Goal: Transaction & Acquisition: Purchase product/service

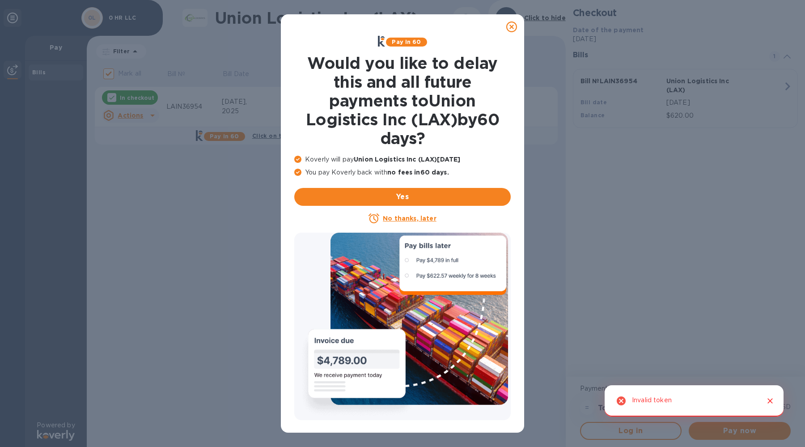
click at [509, 25] on icon at bounding box center [511, 26] width 11 height 11
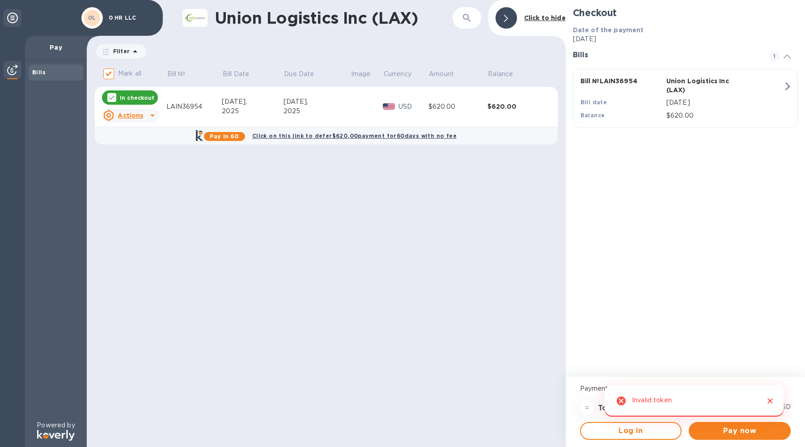
click at [773, 403] on icon "Close" at bounding box center [770, 400] width 9 height 9
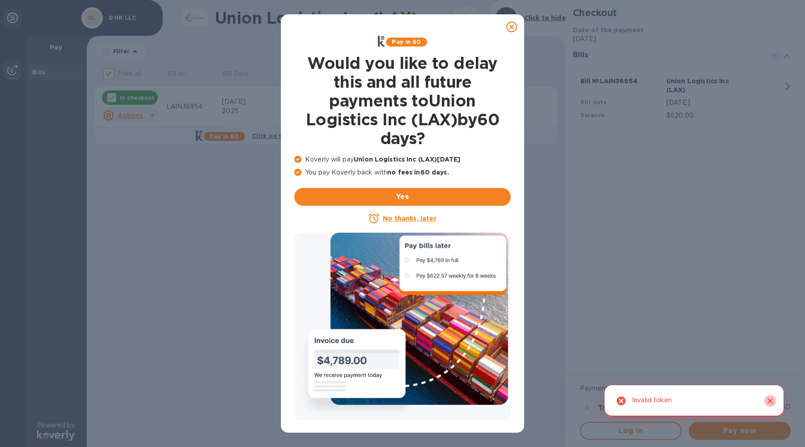
click at [771, 397] on icon "Close" at bounding box center [770, 400] width 9 height 9
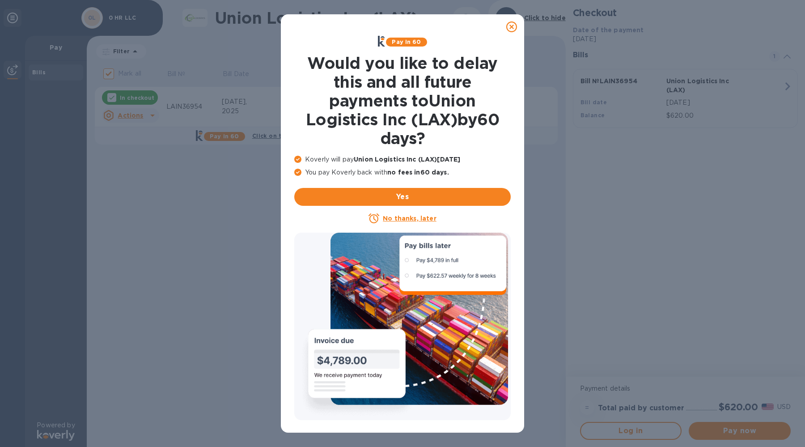
click at [514, 28] on icon at bounding box center [511, 26] width 11 height 11
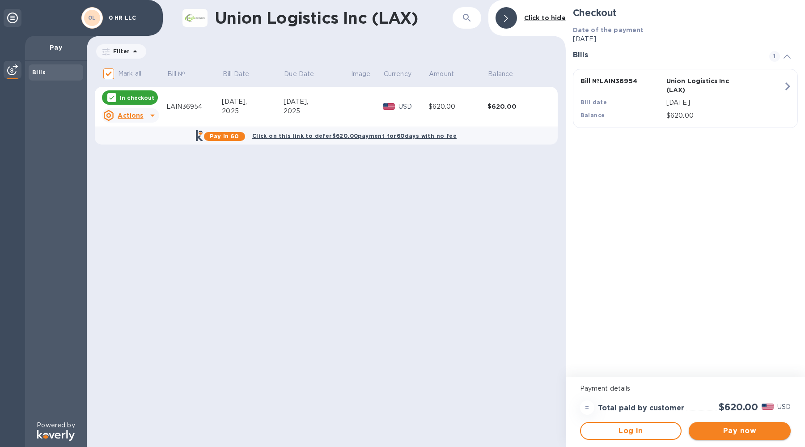
click at [734, 427] on span "Pay now" at bounding box center [740, 430] width 88 height 11
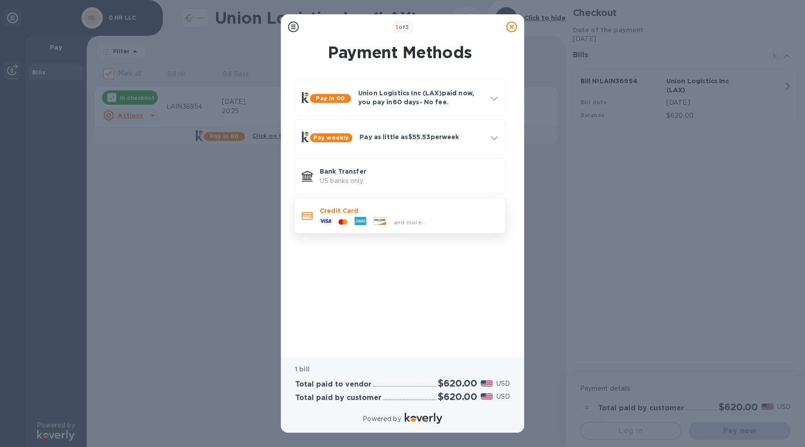
click at [404, 224] on span "and more..." at bounding box center [410, 222] width 33 height 7
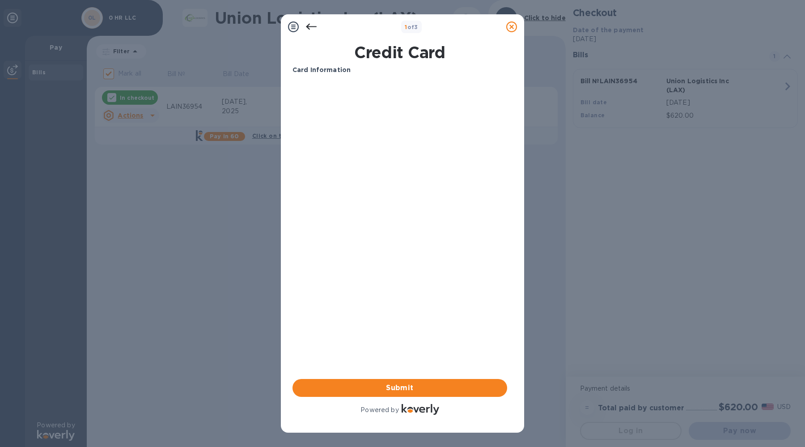
click at [340, 66] on b "Card Information" at bounding box center [322, 69] width 58 height 7
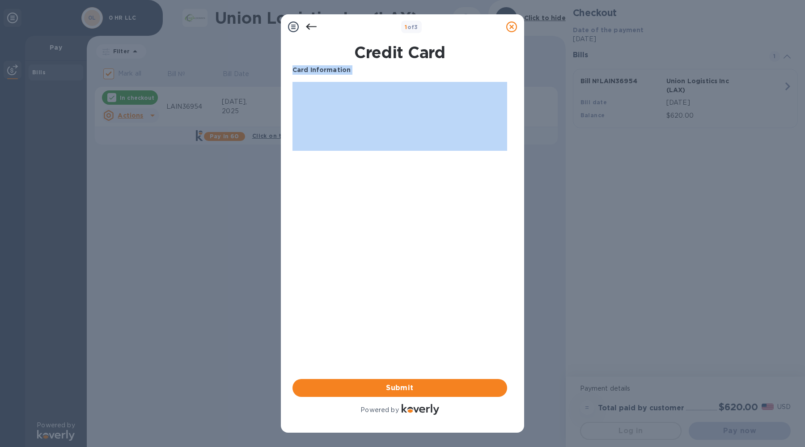
click at [340, 66] on b "Card Information" at bounding box center [322, 69] width 58 height 7
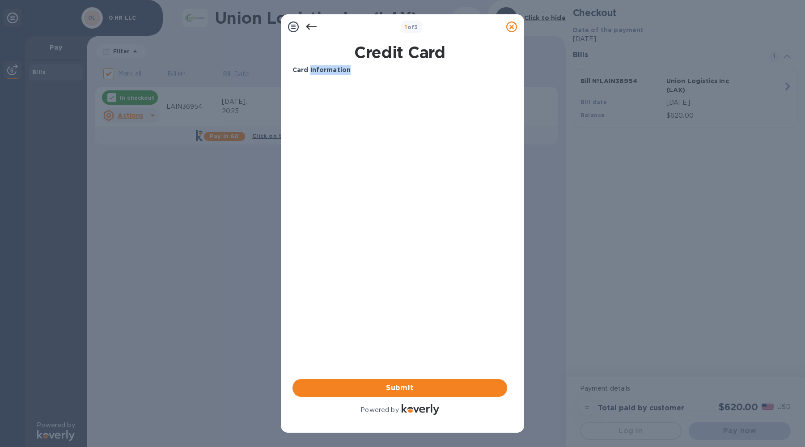
click at [340, 66] on b "Card Information" at bounding box center [322, 69] width 58 height 7
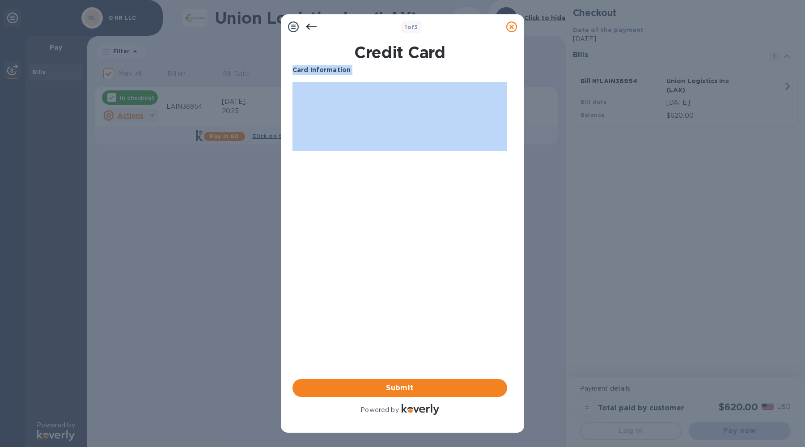
click at [340, 66] on b "Card Information" at bounding box center [322, 69] width 58 height 7
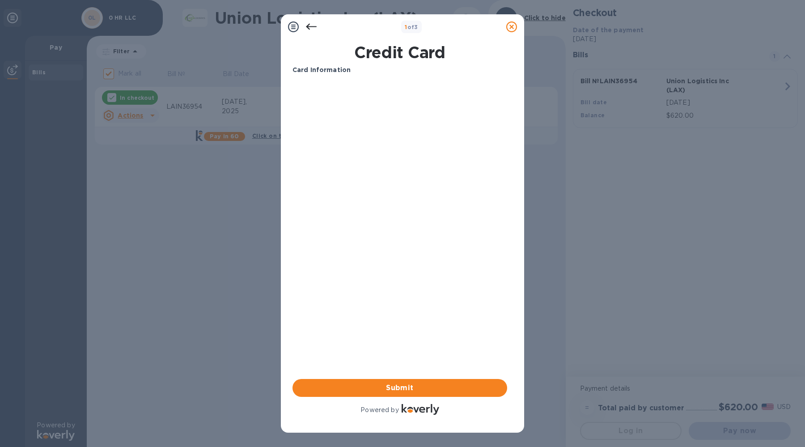
click at [304, 20] on div at bounding box center [311, 27] width 18 height 18
click at [306, 23] on icon at bounding box center [311, 26] width 11 height 11
